Goal: Check status: Check status

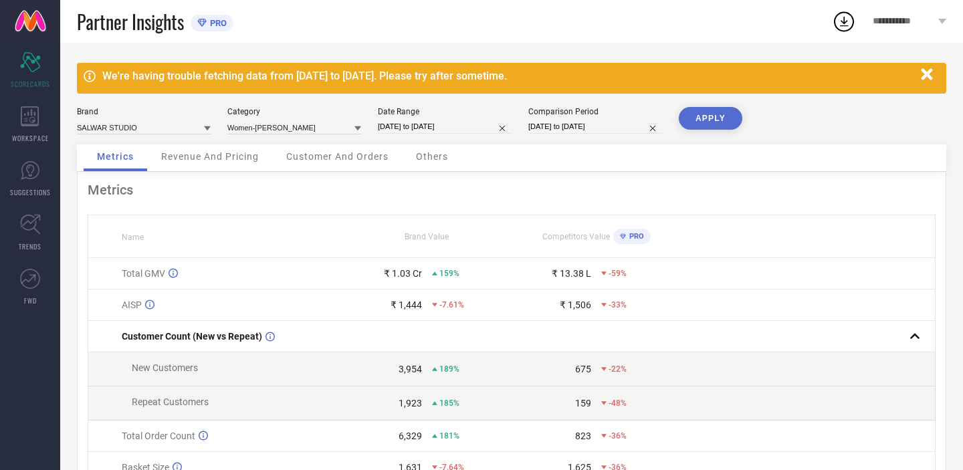
click at [246, 164] on div "Revenue And Pricing" at bounding box center [210, 157] width 124 height 27
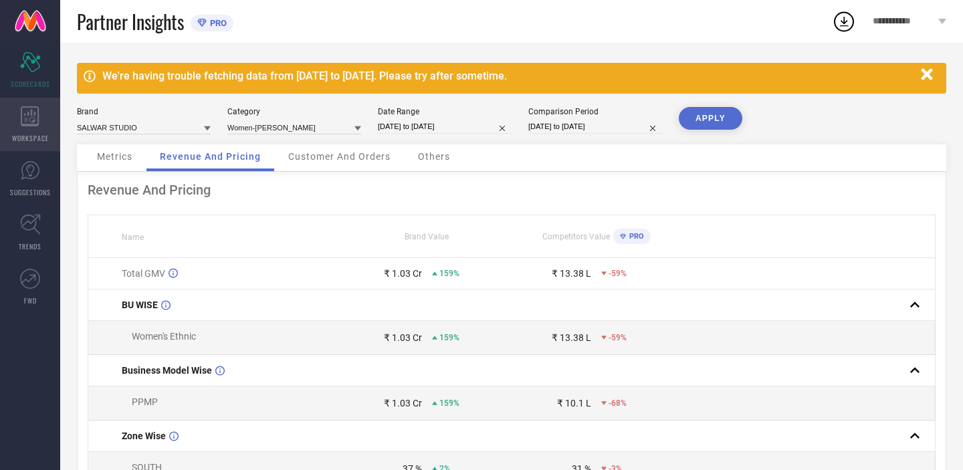
click at [35, 131] on div "WORKSPACE" at bounding box center [30, 124] width 60 height 53
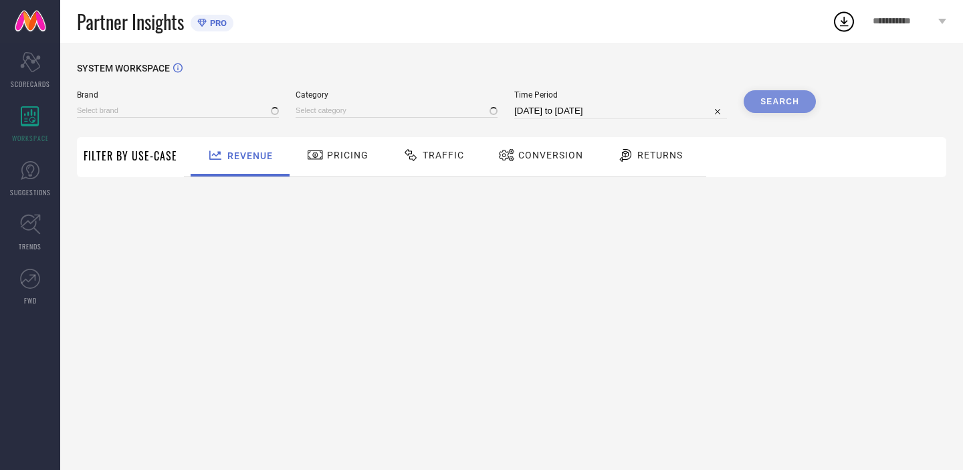
type input "SALWAR STUDIO"
type input "All"
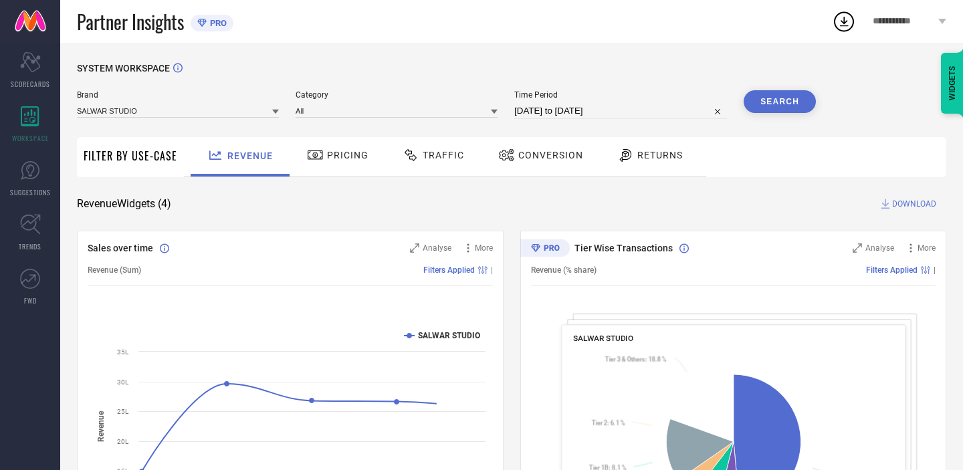
click at [449, 156] on span "Traffic" at bounding box center [443, 155] width 41 height 11
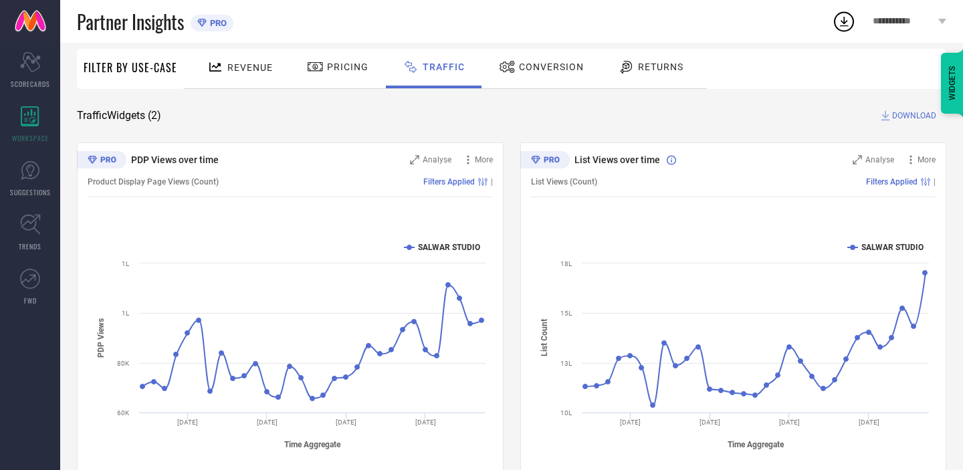
scroll to position [87, 0]
click at [535, 74] on div "Conversion" at bounding box center [541, 68] width 92 height 23
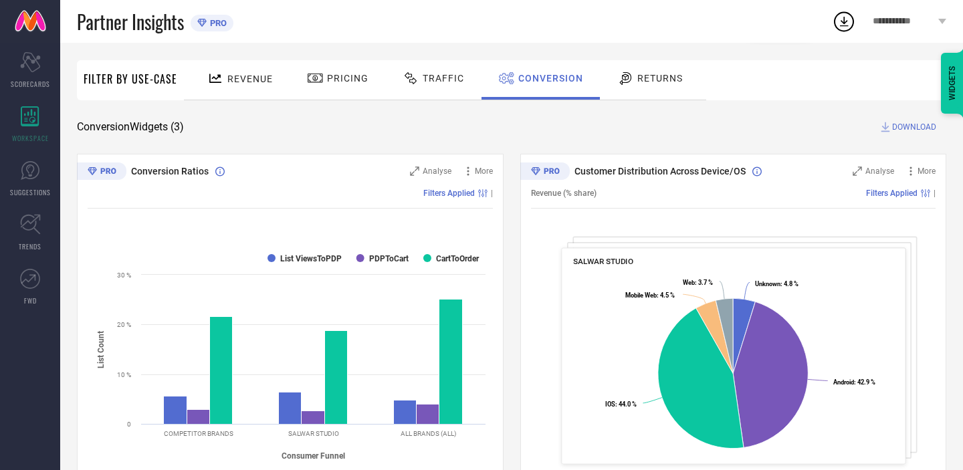
scroll to position [59, 0]
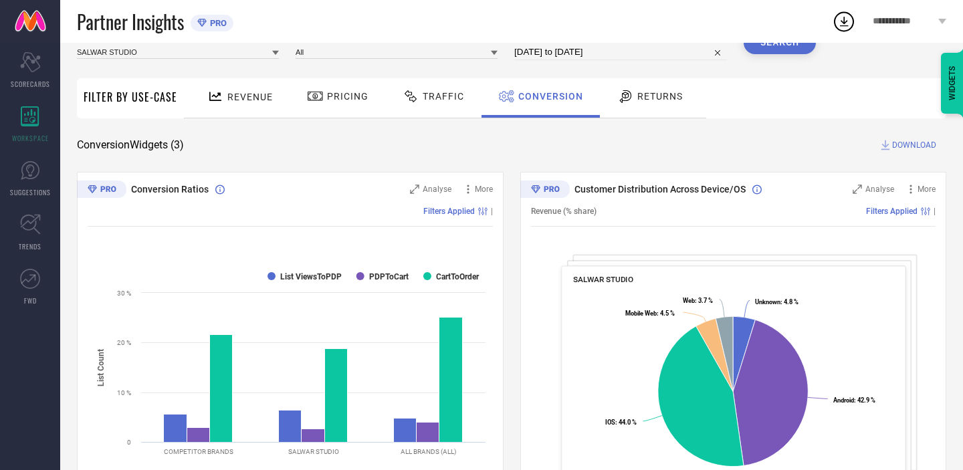
click at [438, 101] on span "Traffic" at bounding box center [443, 96] width 41 height 11
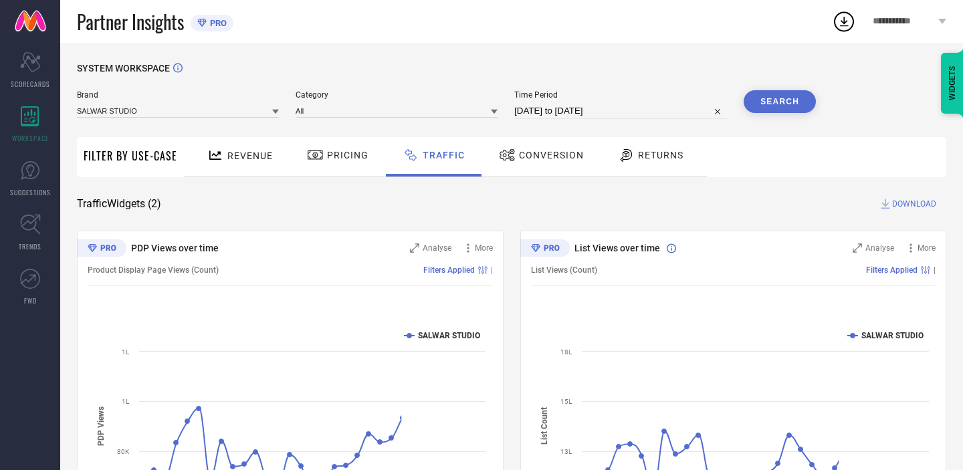
scroll to position [115, 0]
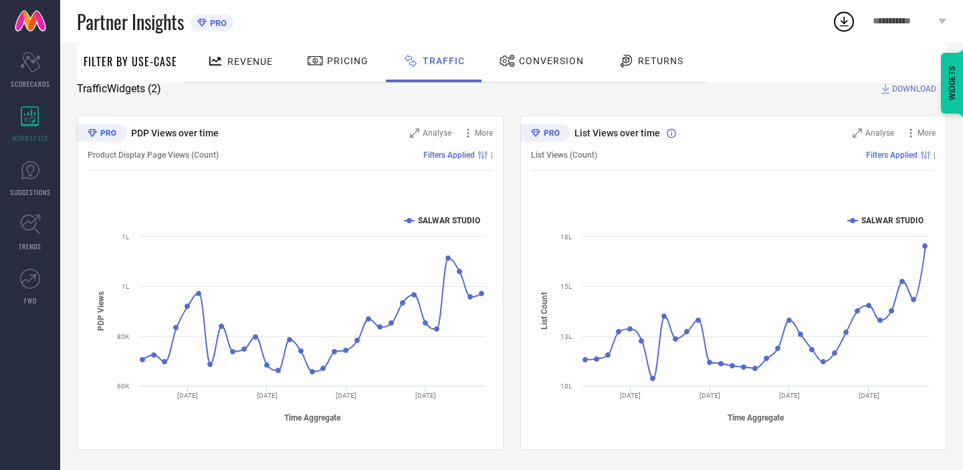
click at [243, 56] on span "Revenue" at bounding box center [249, 61] width 45 height 11
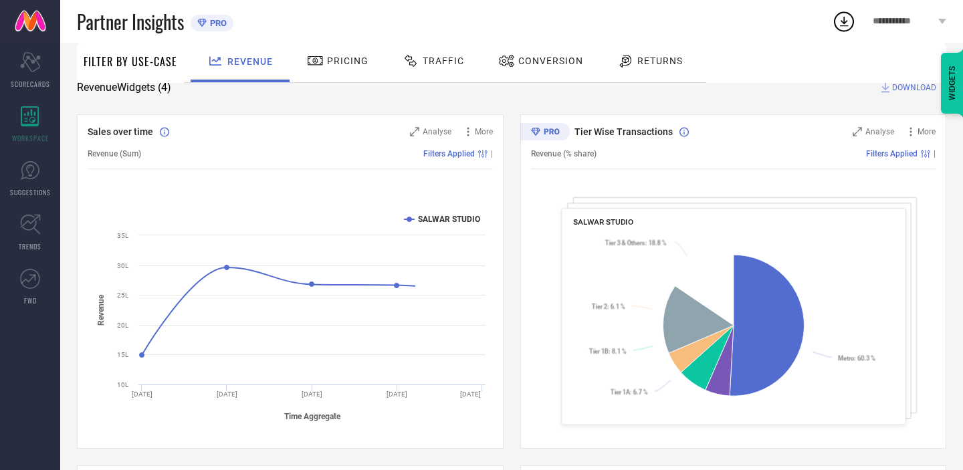
scroll to position [120, 0]
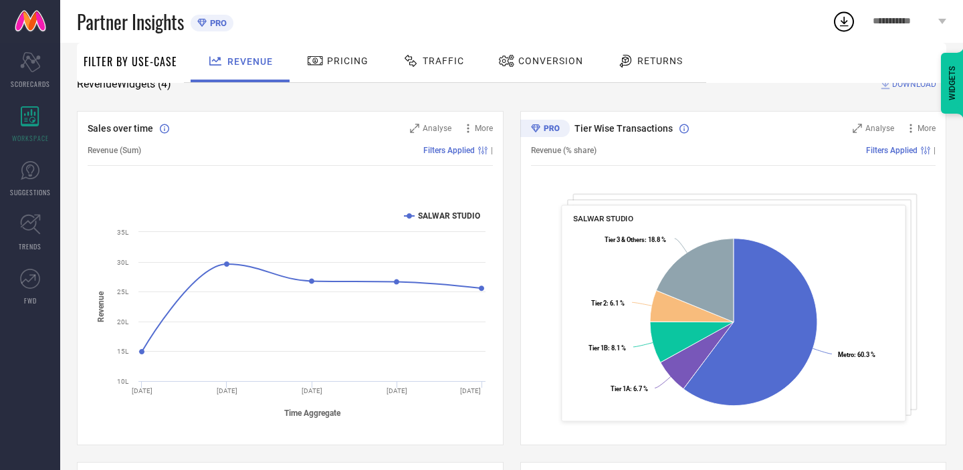
click at [425, 55] on span "Traffic" at bounding box center [443, 60] width 41 height 11
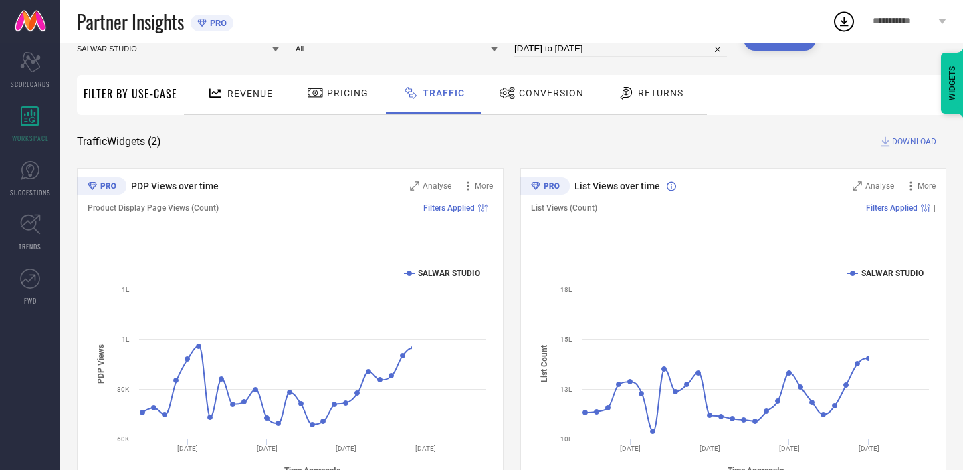
scroll to position [115, 0]
